Goal: Navigation & Orientation: Find specific page/section

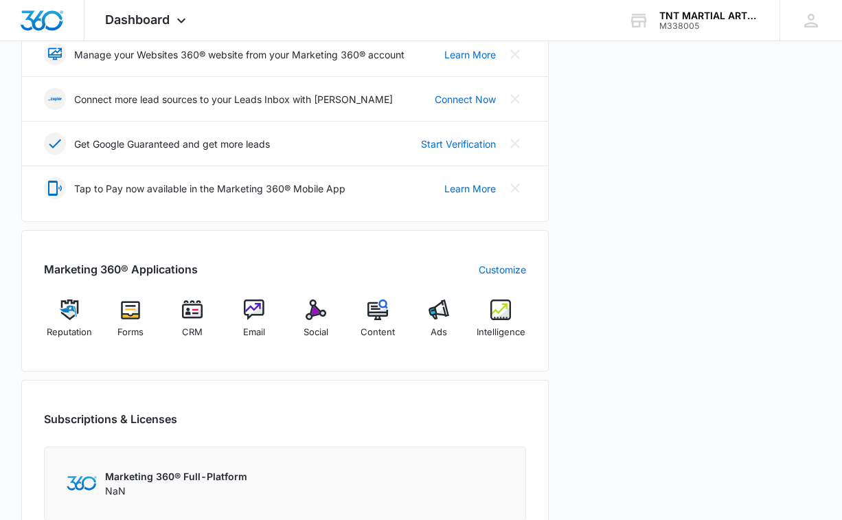
scroll to position [374, 0]
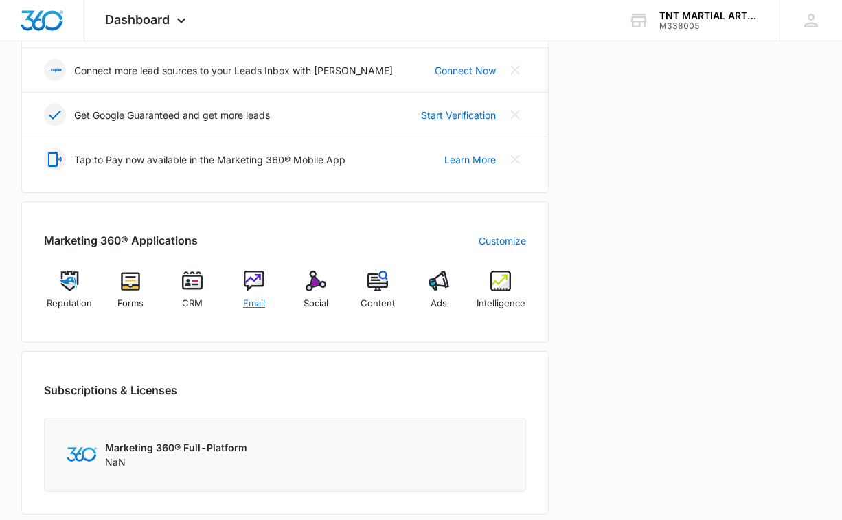
click at [260, 288] on img at bounding box center [254, 281] width 21 height 21
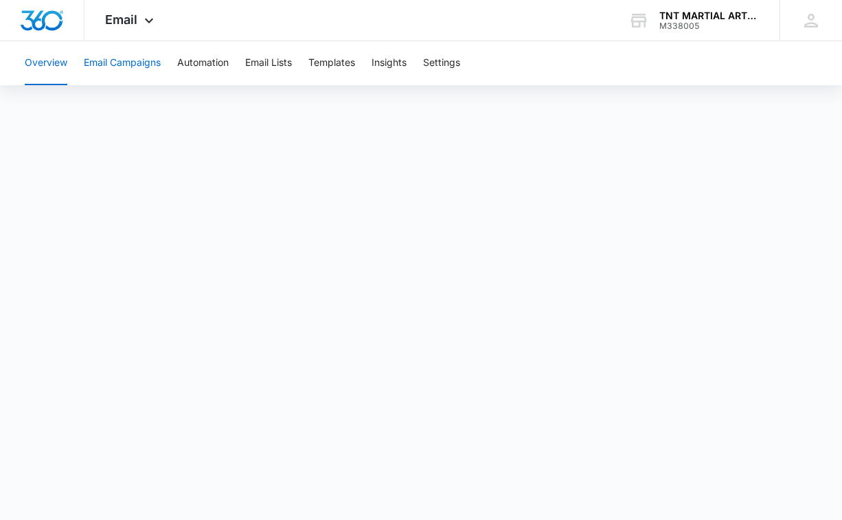
click at [133, 63] on button "Email Campaigns" at bounding box center [122, 63] width 77 height 44
click at [329, 60] on button "Templates" at bounding box center [331, 63] width 47 height 44
click at [207, 60] on button "Automation" at bounding box center [203, 63] width 52 height 44
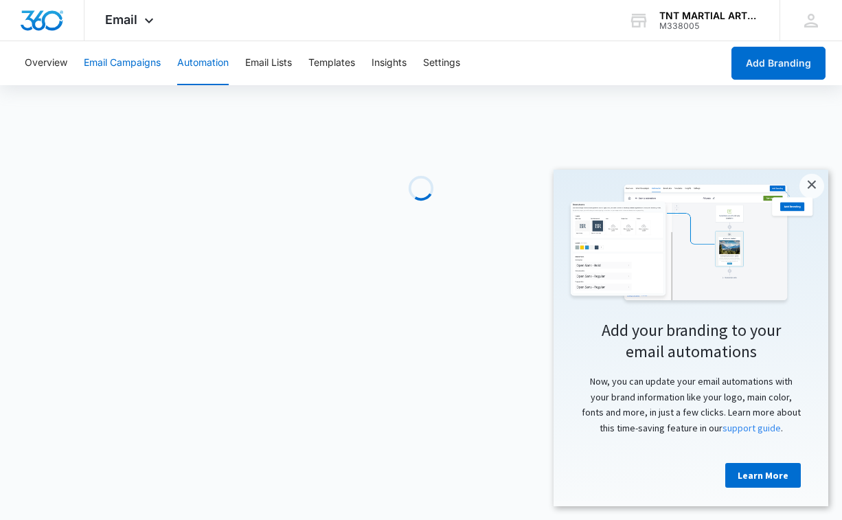
click at [137, 59] on button "Email Campaigns" at bounding box center [122, 63] width 77 height 44
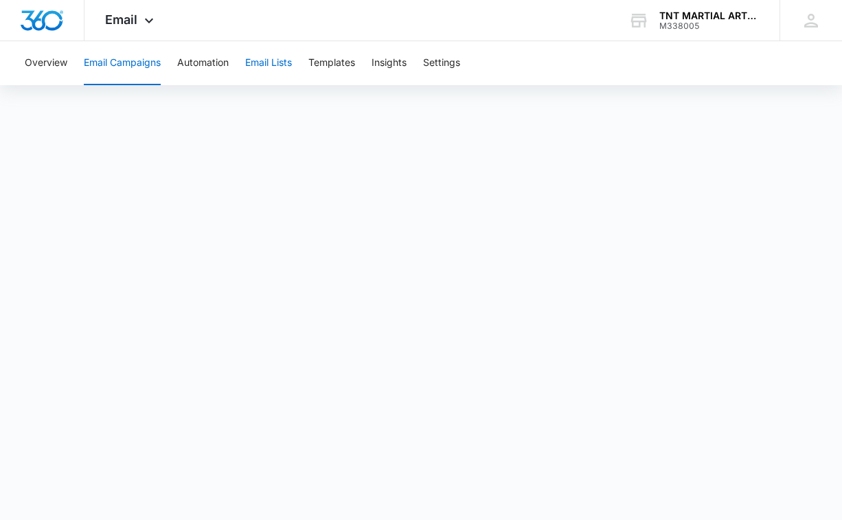
click at [274, 61] on button "Email Lists" at bounding box center [268, 63] width 47 height 44
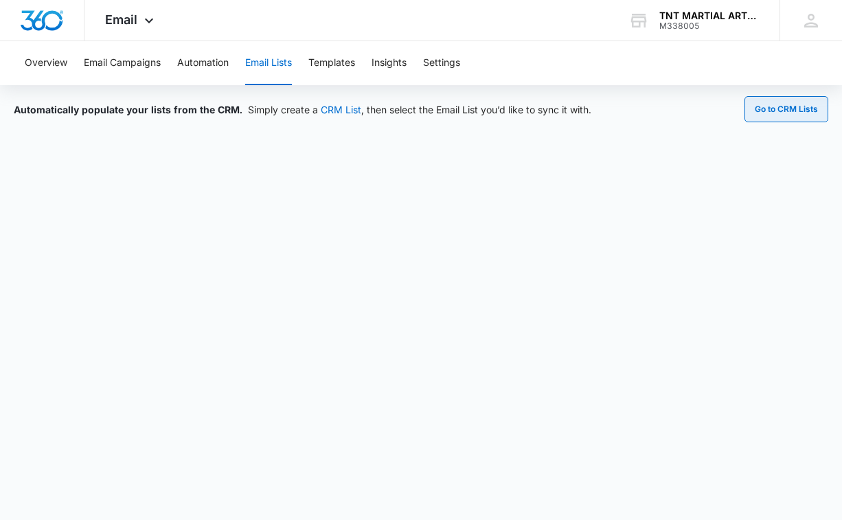
click at [775, 108] on button "Go to CRM Lists" at bounding box center [787, 109] width 84 height 26
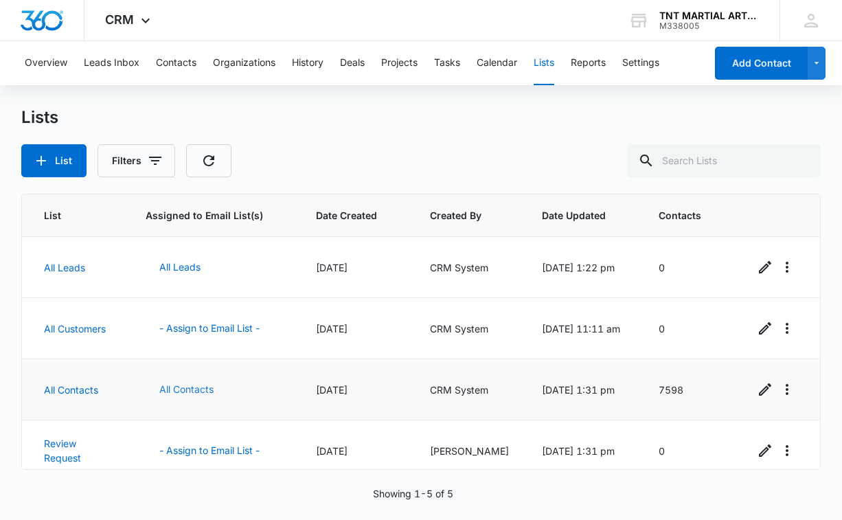
click at [187, 389] on button "All Contacts" at bounding box center [187, 389] width 82 height 33
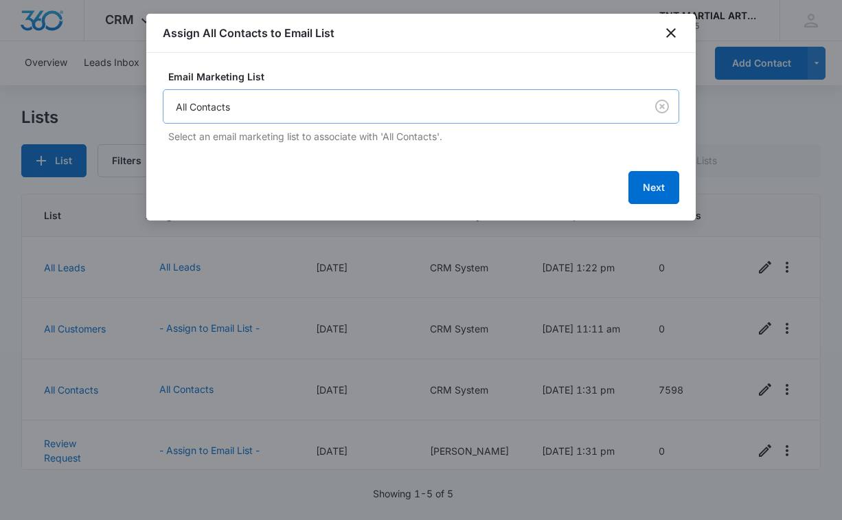
click at [326, 113] on body "CRM Apps Reputation Forms CRM Email Social Content Ads Intelligence Files Brand…" at bounding box center [421, 260] width 842 height 520
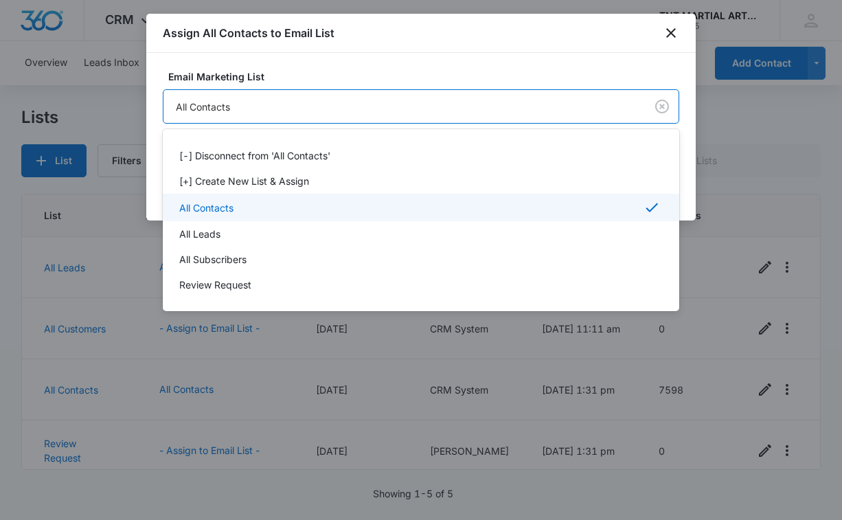
click at [216, 210] on p "All Contacts" at bounding box center [206, 208] width 54 height 14
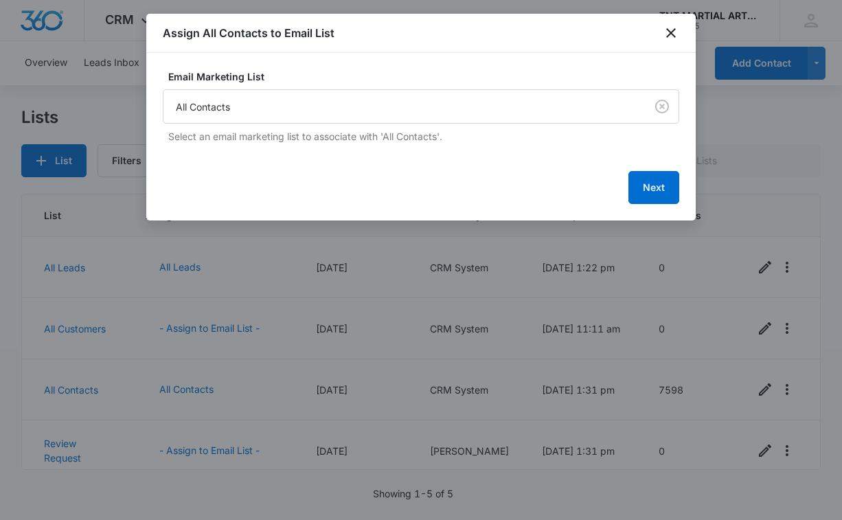
click at [139, 120] on div at bounding box center [421, 260] width 842 height 520
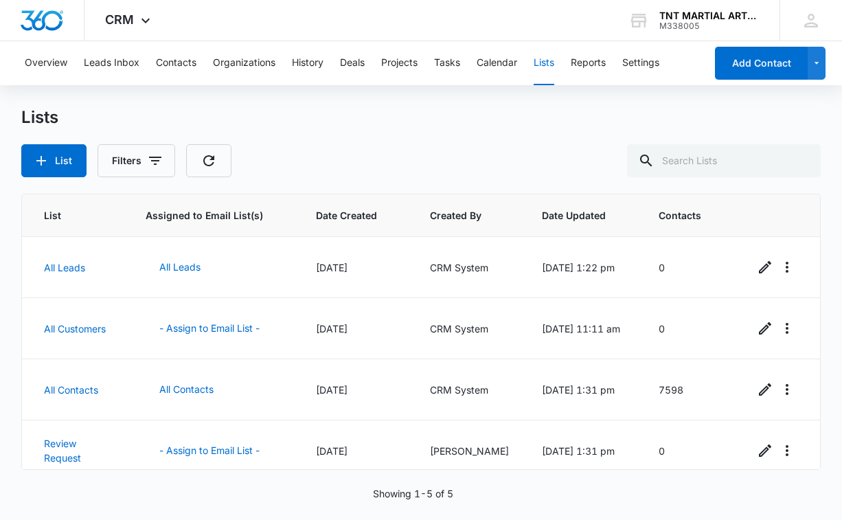
click at [338, 166] on div "List Filters" at bounding box center [421, 160] width 800 height 33
click at [600, 63] on button "Reports" at bounding box center [588, 63] width 35 height 44
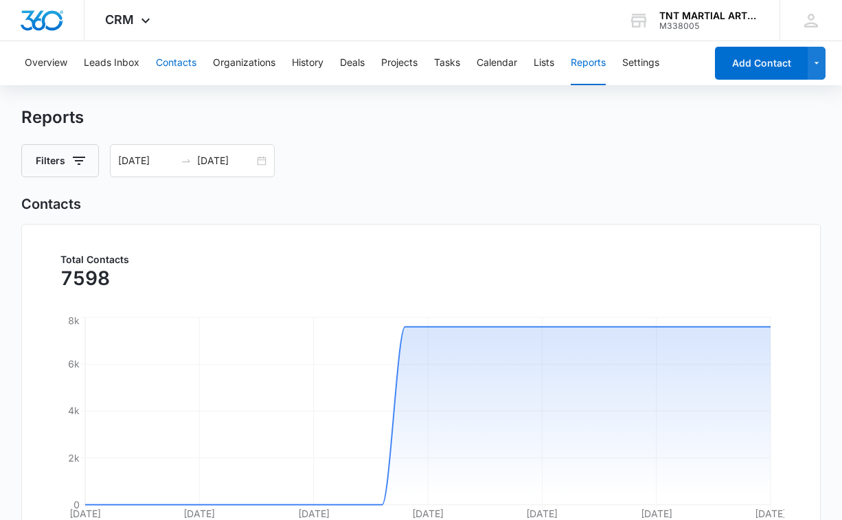
click at [175, 60] on button "Contacts" at bounding box center [176, 63] width 41 height 44
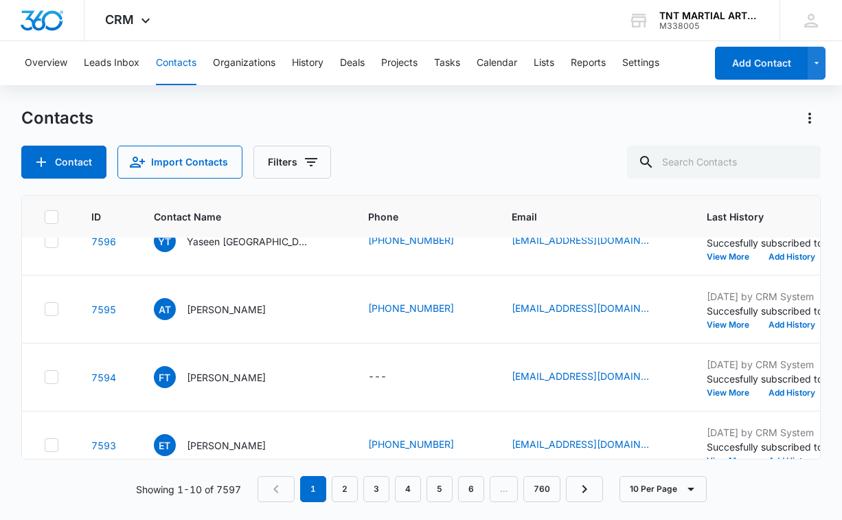
scroll to position [93, 0]
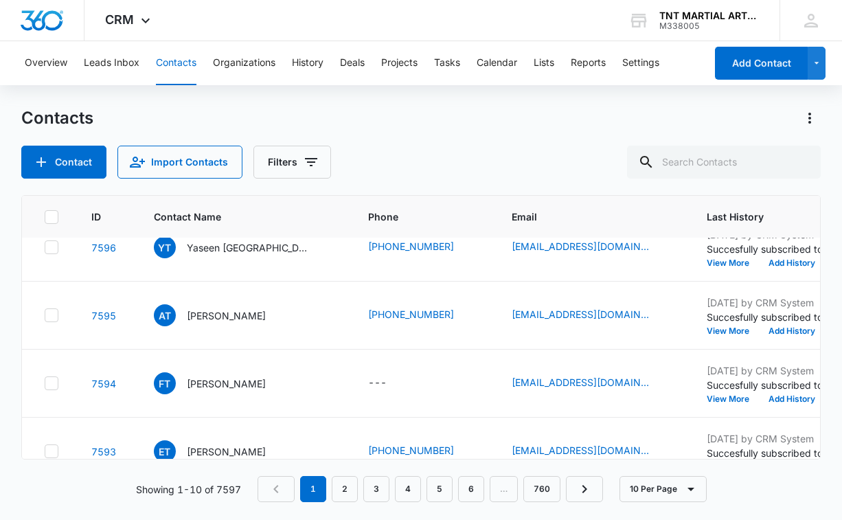
click at [466, 149] on div "Contact Import Contacts Filters" at bounding box center [421, 162] width 800 height 33
click at [51, 60] on button "Overview" at bounding box center [46, 63] width 43 height 44
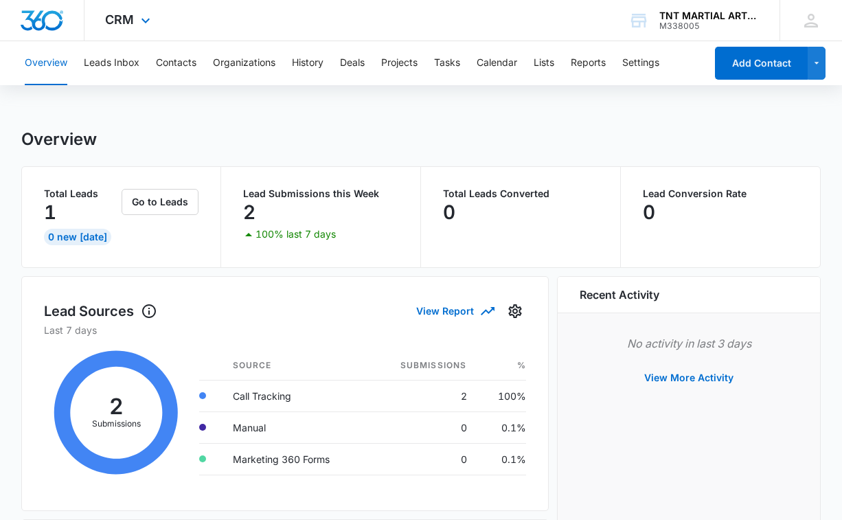
click at [135, 23] on div "CRM Apps Reputation Forms CRM Email Social Content Ads Intelligence Files Brand…" at bounding box center [129, 20] width 90 height 41
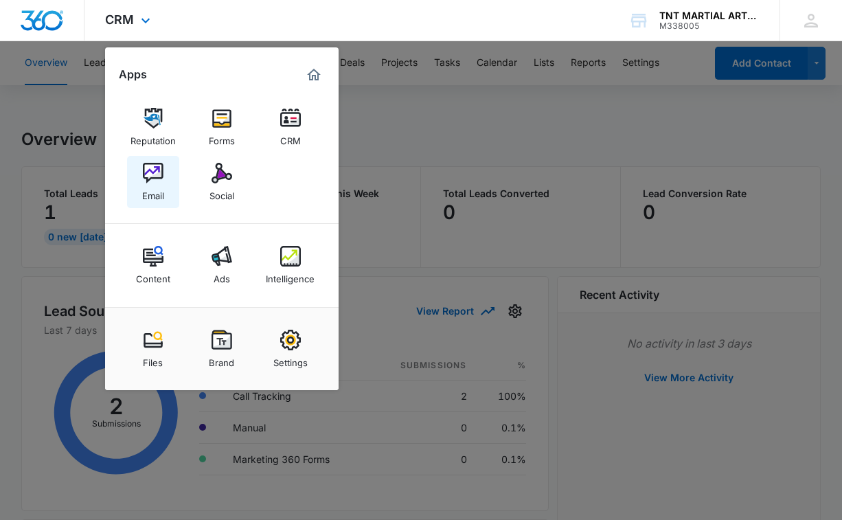
click at [157, 171] on img at bounding box center [153, 173] width 21 height 21
